Goal: Check status: Check status

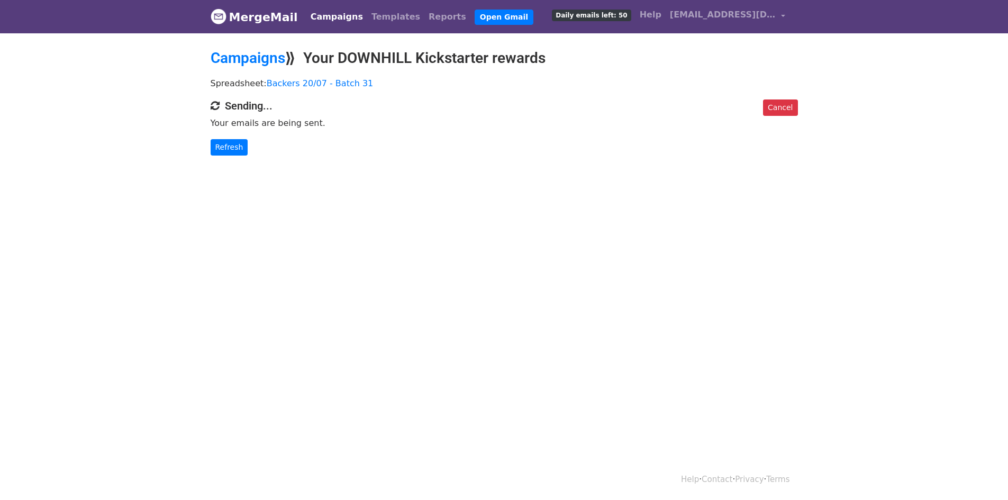
click at [908, 148] on body "MergeMail Campaigns Templates Reports Open Gmail Daily emails left: 50 Help dow…" at bounding box center [504, 99] width 1008 height 198
click at [240, 142] on link "Refresh" at bounding box center [230, 147] width 38 height 16
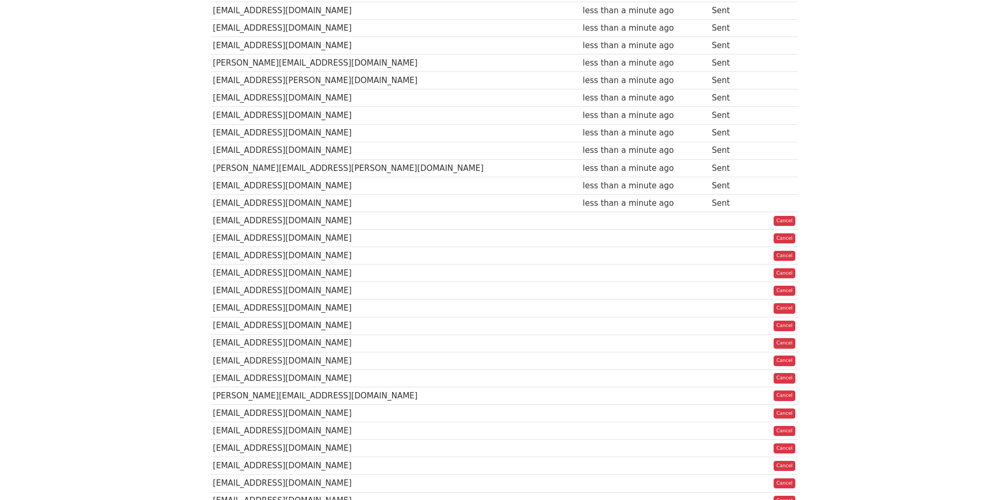
click at [905, 148] on body "MergeMail Campaigns Templates Reports Open Gmail Daily emails left: 36 Help dow…" at bounding box center [504, 340] width 1008 height 1104
